Goal: Register for event/course

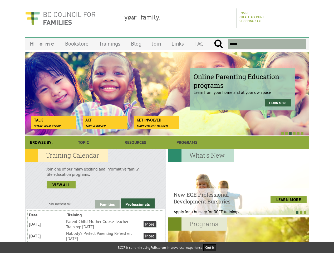
click at [167, 131] on div at bounding box center [161, 132] width 284 height 5
click at [161, 133] on div at bounding box center [161, 132] width 284 height 5
click at [107, 204] on link "Families" at bounding box center [107, 204] width 24 height 8
click at [137, 203] on link "Professionals" at bounding box center [138, 203] width 34 height 10
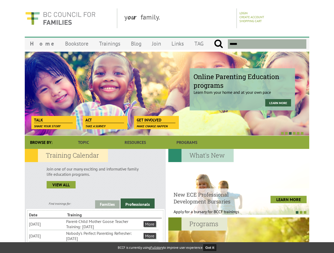
click at [94, 235] on li "Nobody's Perfect Parenting Refresher: [DATE]" at bounding box center [104, 236] width 76 height 12
click at [238, 182] on div at bounding box center [238, 182] width 141 height 66
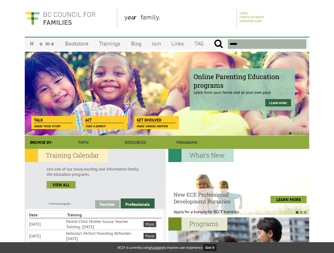
click at [236, 212] on div at bounding box center [236, 211] width 141 height 5
click at [238, 235] on div at bounding box center [238, 250] width 141 height 66
click at [211, 247] on button "Got it" at bounding box center [209, 247] width 13 height 7
